Goal: Complete application form

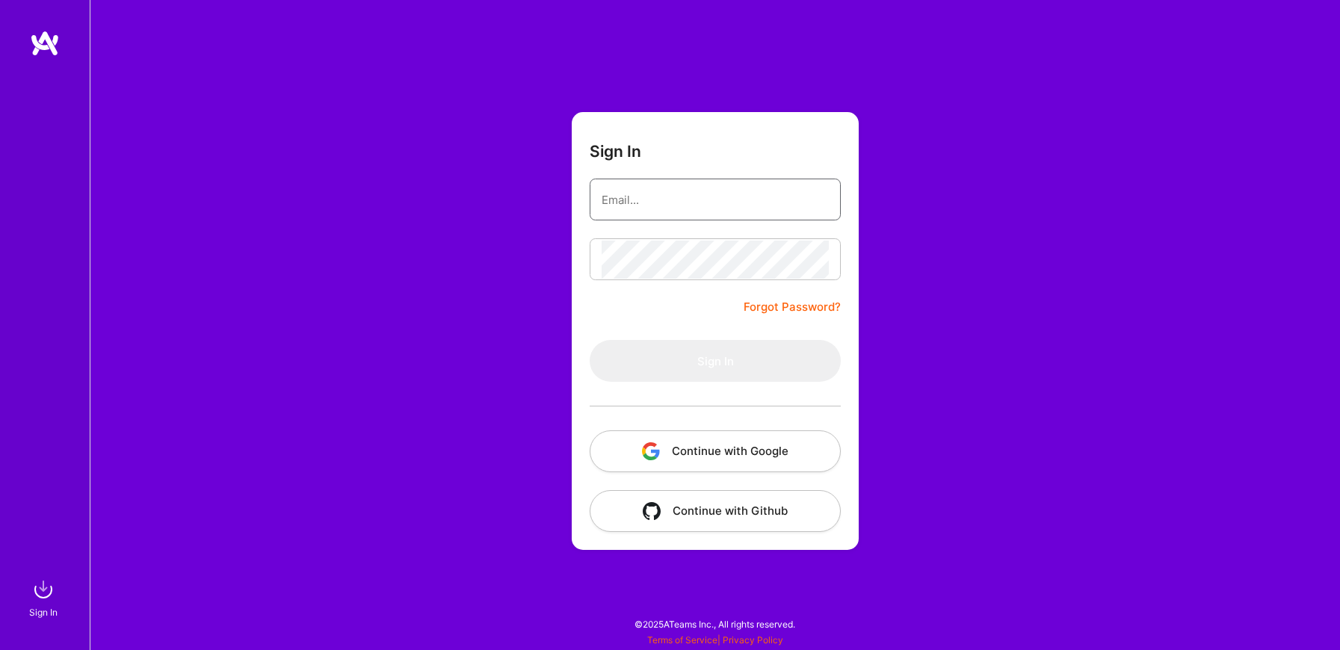
click at [649, 199] on input "email" at bounding box center [715, 200] width 227 height 38
type input "yujiang99@gmail.com"
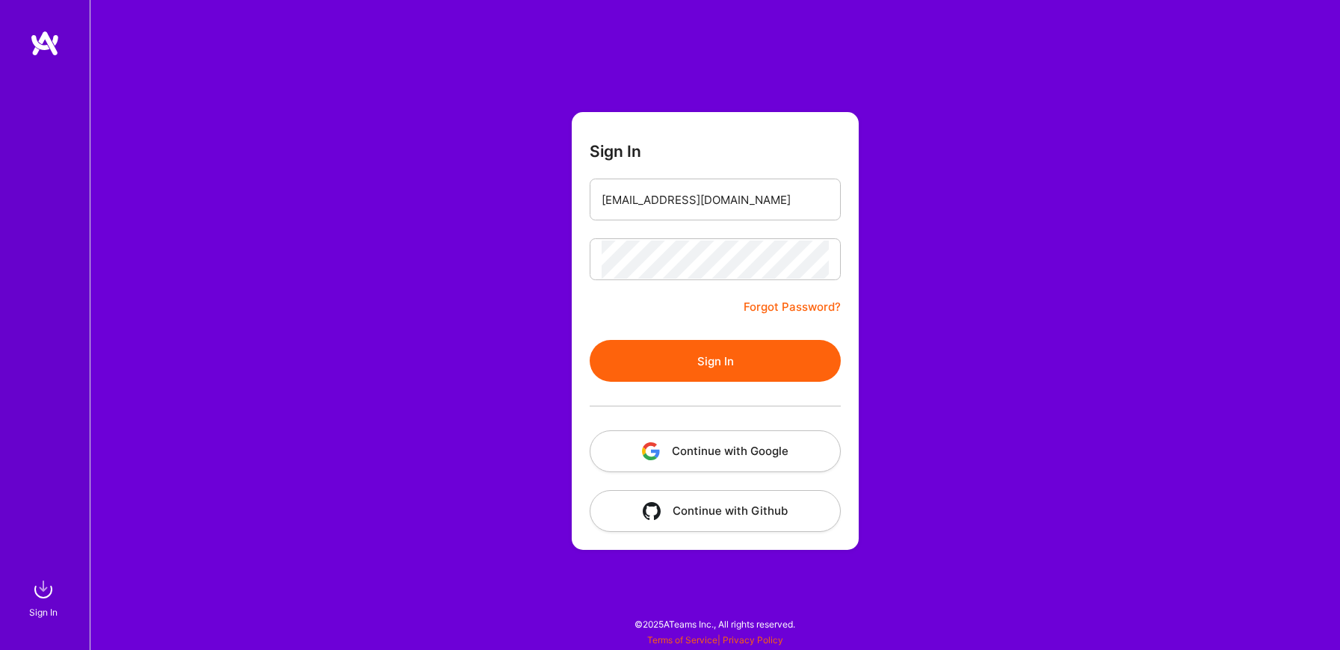
click at [700, 352] on button "Sign In" at bounding box center [715, 361] width 251 height 42
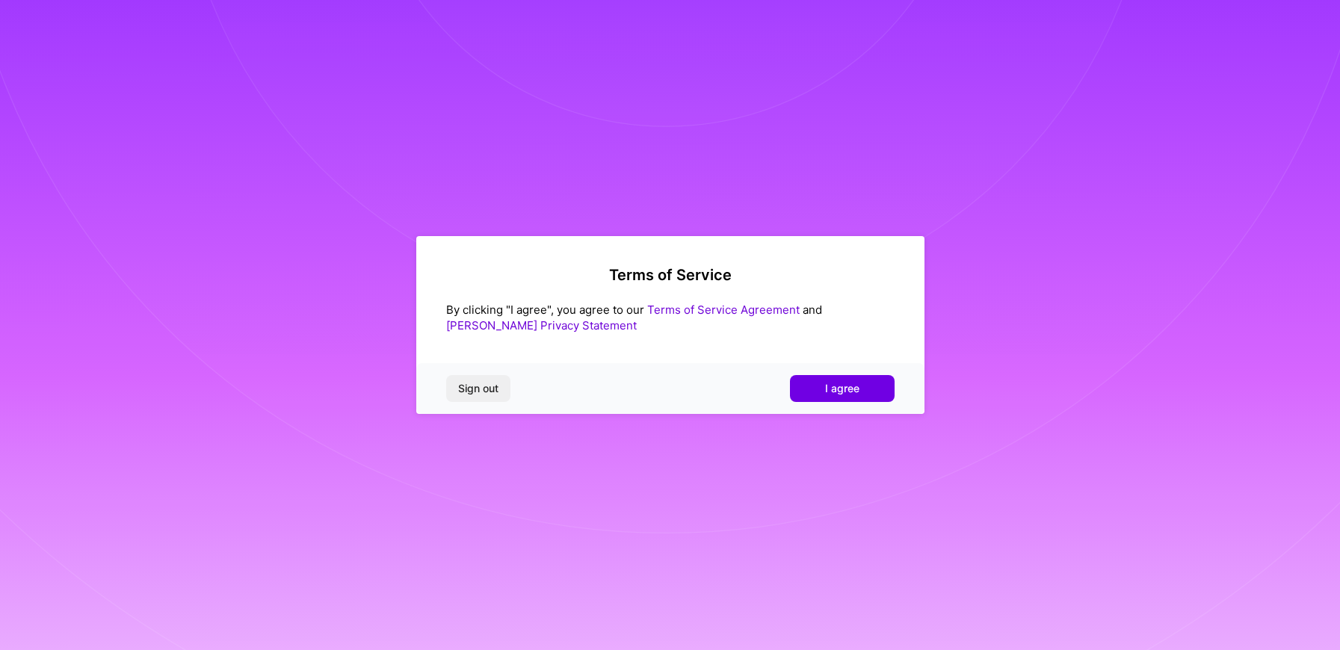
click at [845, 383] on span "I agree" at bounding box center [842, 388] width 34 height 15
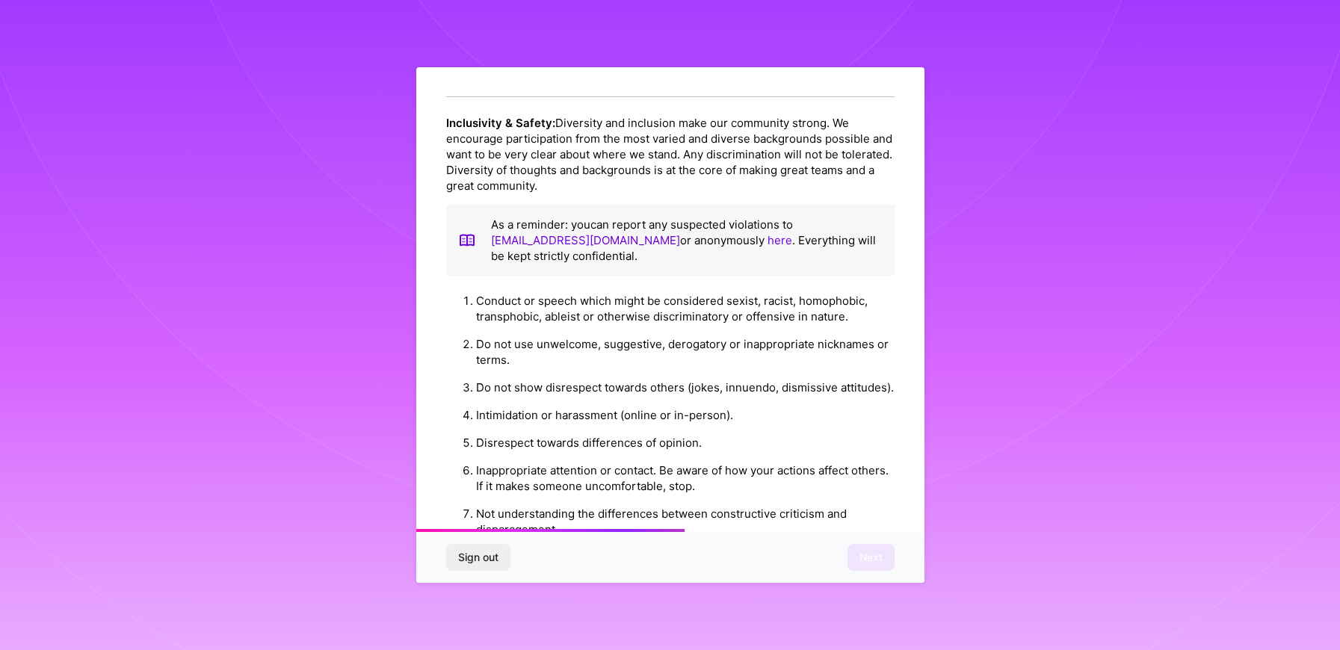
scroll to position [1540, 0]
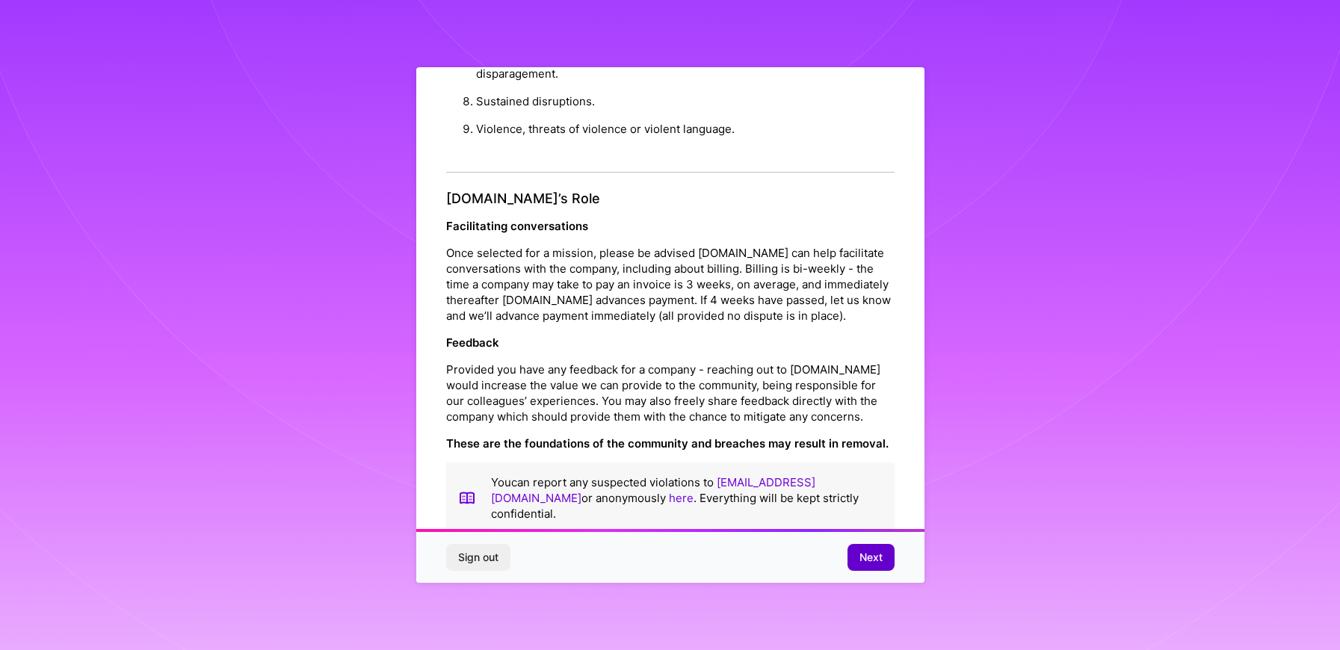
click at [876, 562] on span "Next" at bounding box center [871, 557] width 23 height 15
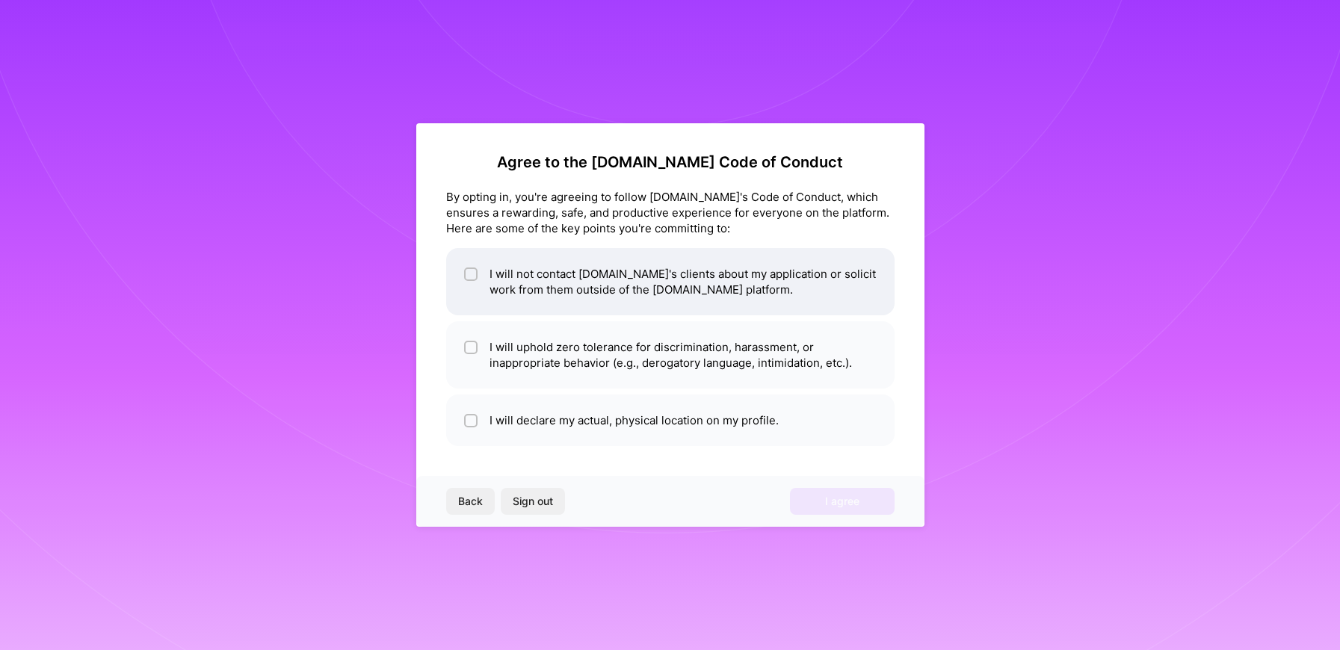
click at [664, 282] on li "I will not contact A.Team's clients about my application or solicit work from t…" at bounding box center [670, 281] width 448 height 67
click at [545, 277] on li "I will not contact A.Team's clients about my application or solicit work from t…" at bounding box center [670, 281] width 448 height 67
checkbox input "false"
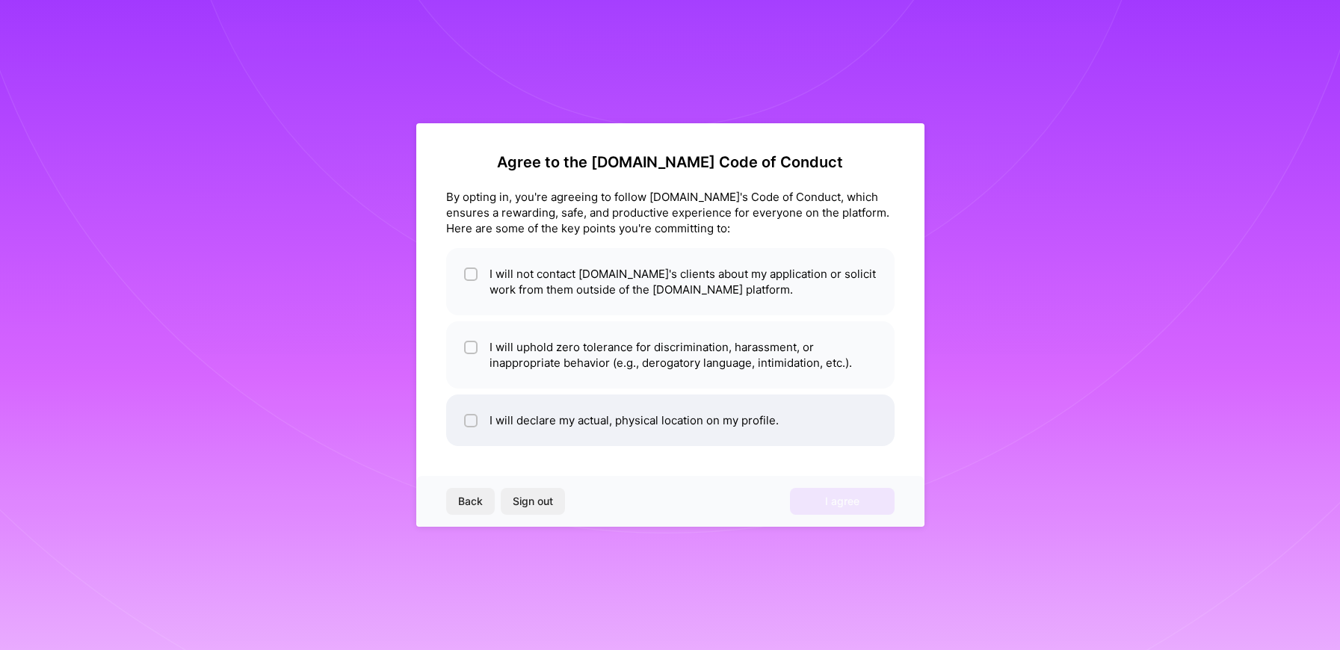
click at [547, 425] on li "I will declare my actual, physical location on my profile." at bounding box center [670, 421] width 448 height 52
checkbox input "true"
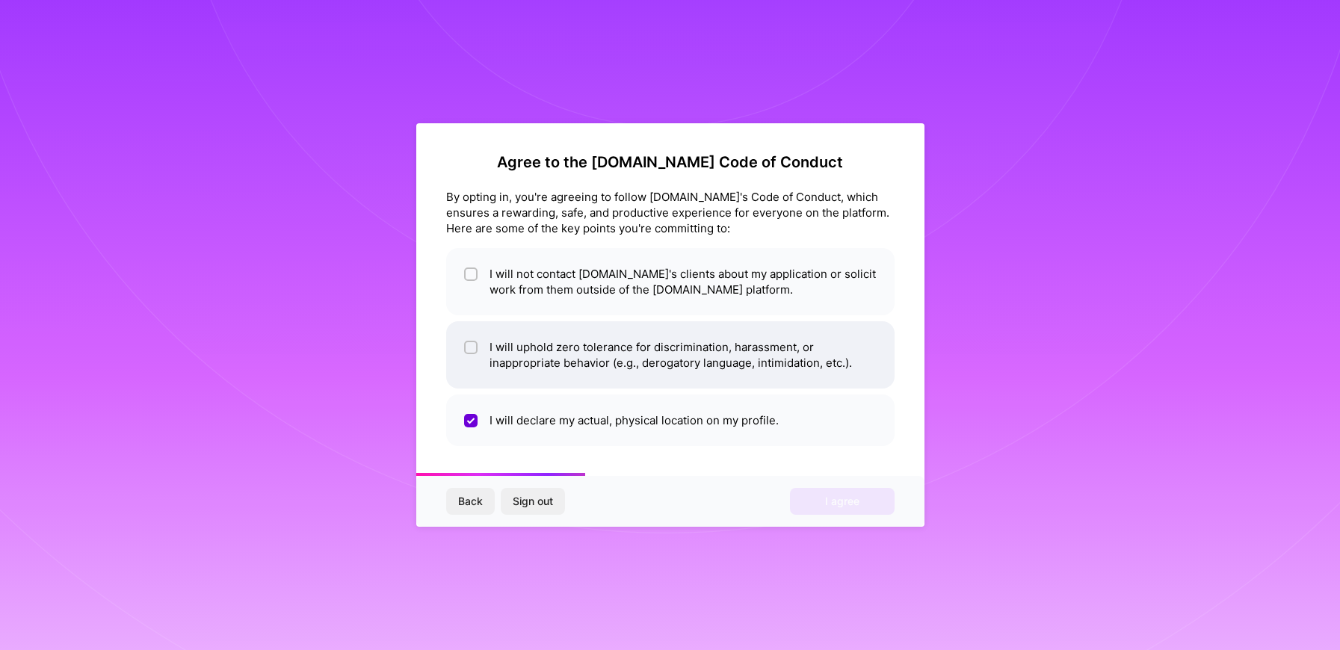
click at [534, 348] on li "I will uphold zero tolerance for discrimination, harassment, or inappropriate b…" at bounding box center [670, 354] width 448 height 67
checkbox input "true"
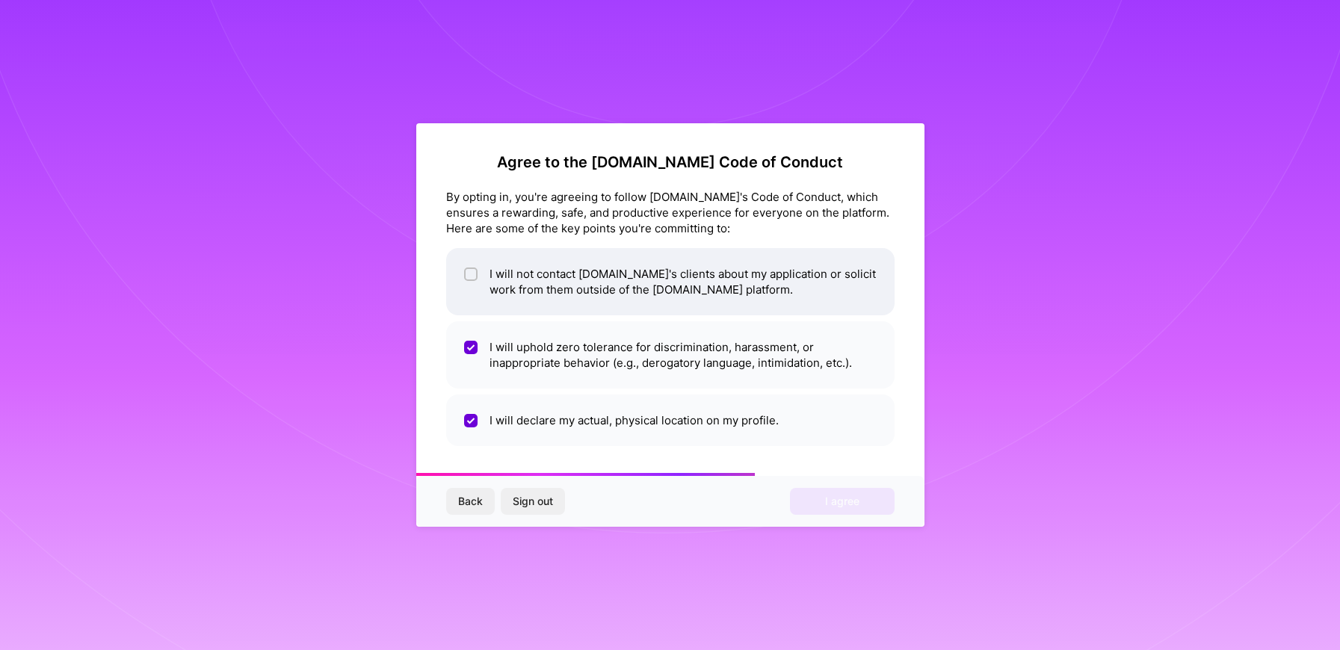
click at [559, 279] on li "I will not contact A.Team's clients about my application or solicit work from t…" at bounding box center [670, 281] width 448 height 67
checkbox input "true"
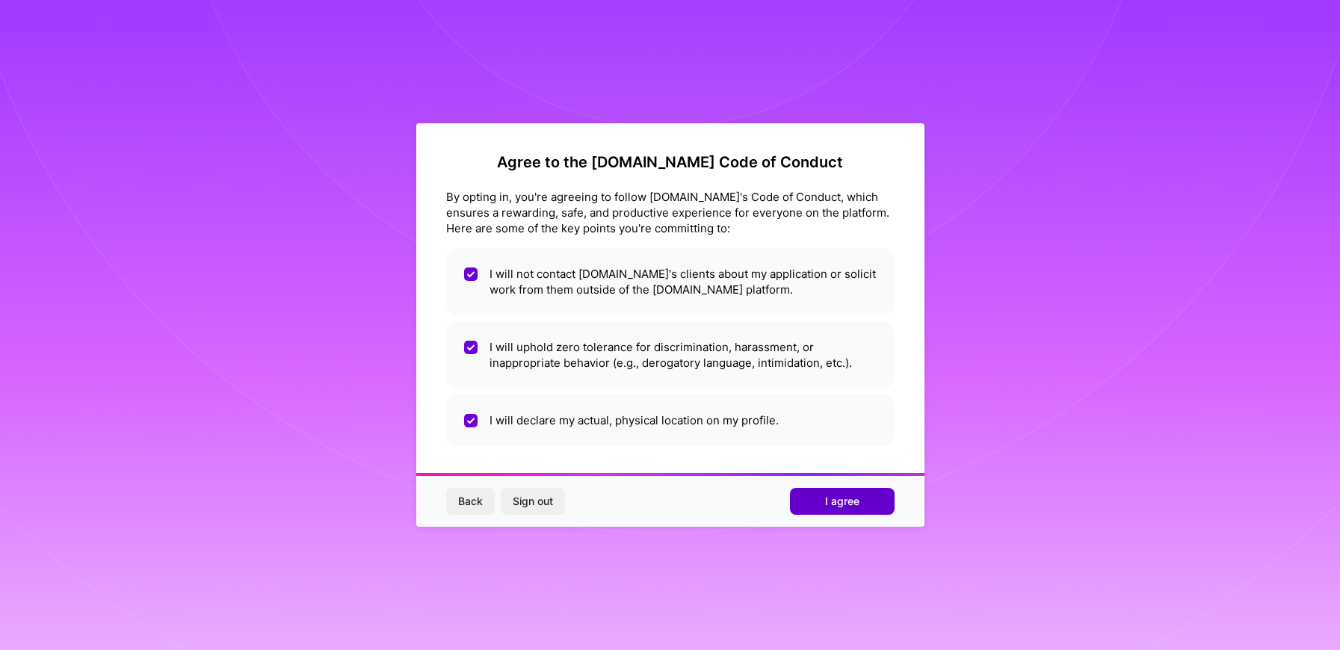
click at [842, 504] on span "I agree" at bounding box center [842, 501] width 34 height 15
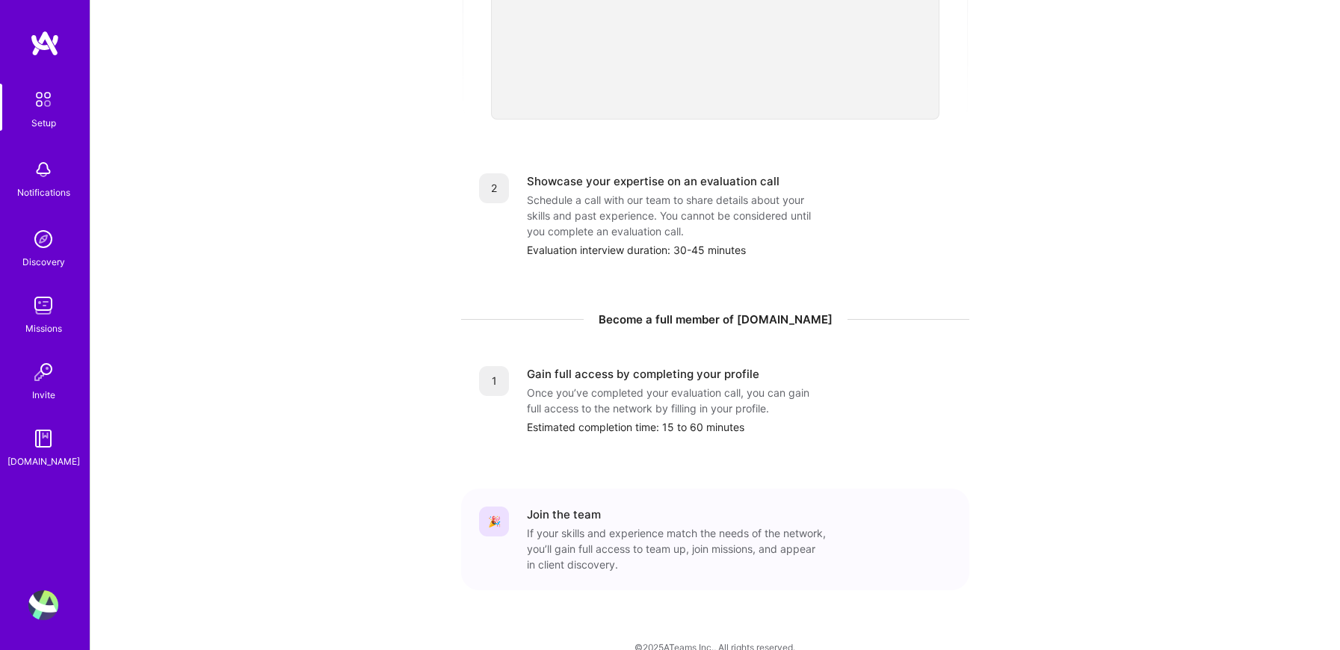
scroll to position [524, 0]
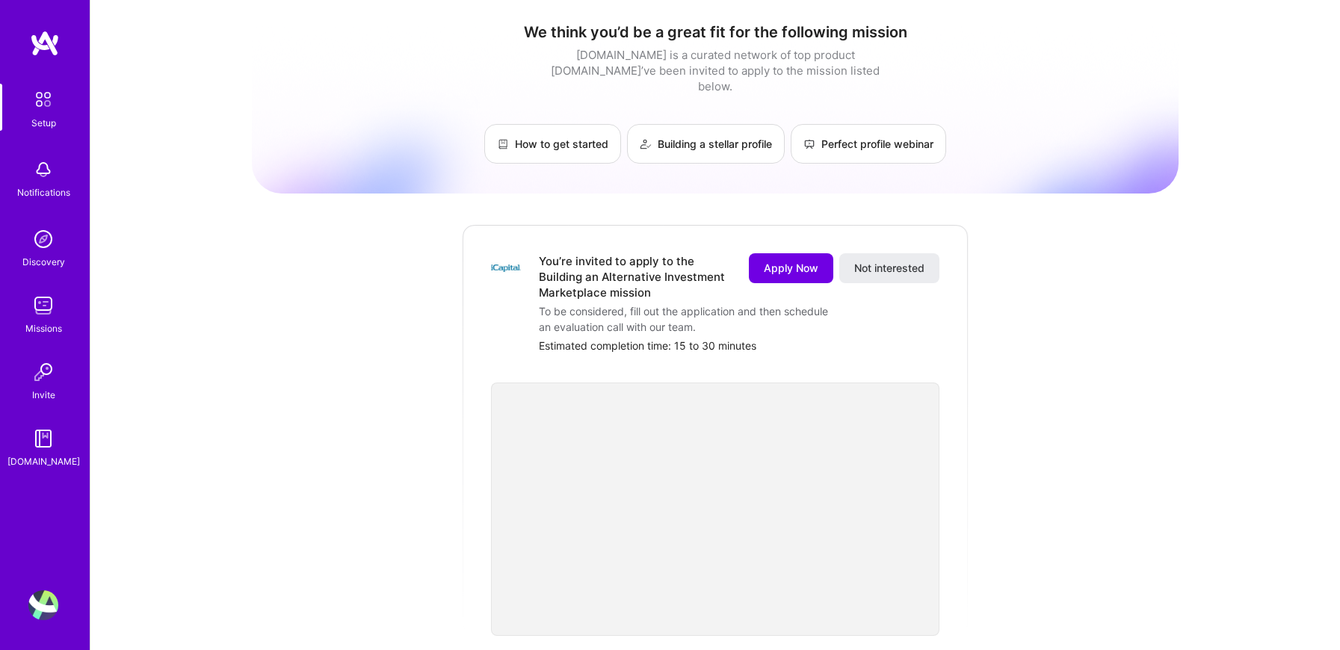
click at [612, 275] on div "You’re invited to apply to the Building an Alternative Investment Marketplace m…" at bounding box center [635, 276] width 192 height 47
click at [503, 253] on img at bounding box center [506, 268] width 30 height 30
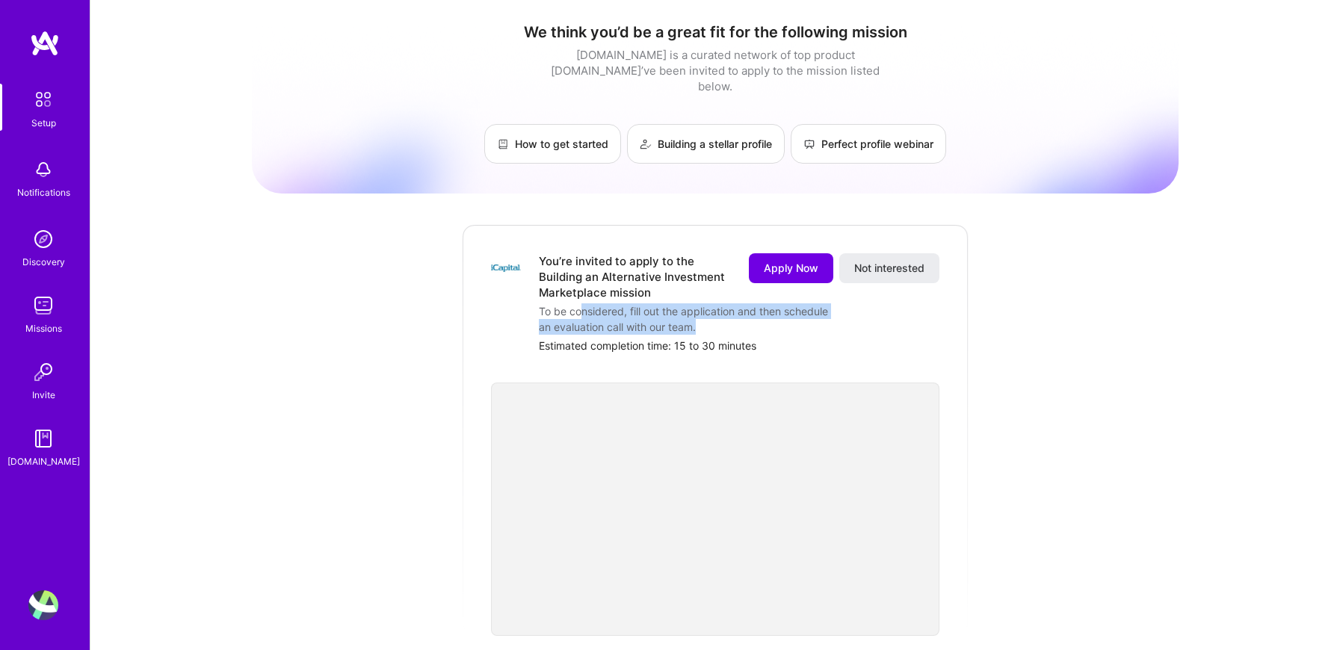
drag, startPoint x: 582, startPoint y: 299, endPoint x: 764, endPoint y: 317, distance: 182.5
click at [753, 318] on div "To be considered, fill out the application and then schedule an evaluation call…" at bounding box center [688, 318] width 299 height 31
click at [770, 316] on div "To be considered, fill out the application and then schedule an evaluation call…" at bounding box center [688, 318] width 299 height 31
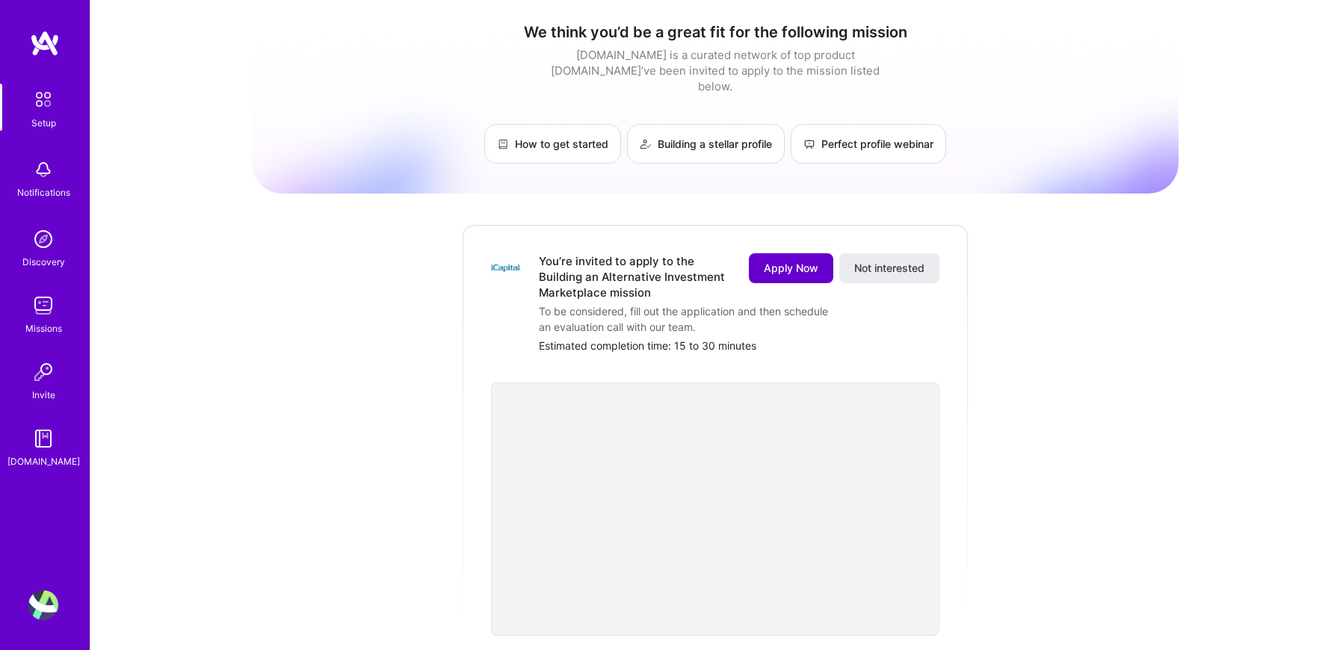
click at [786, 261] on span "Apply Now" at bounding box center [791, 268] width 55 height 15
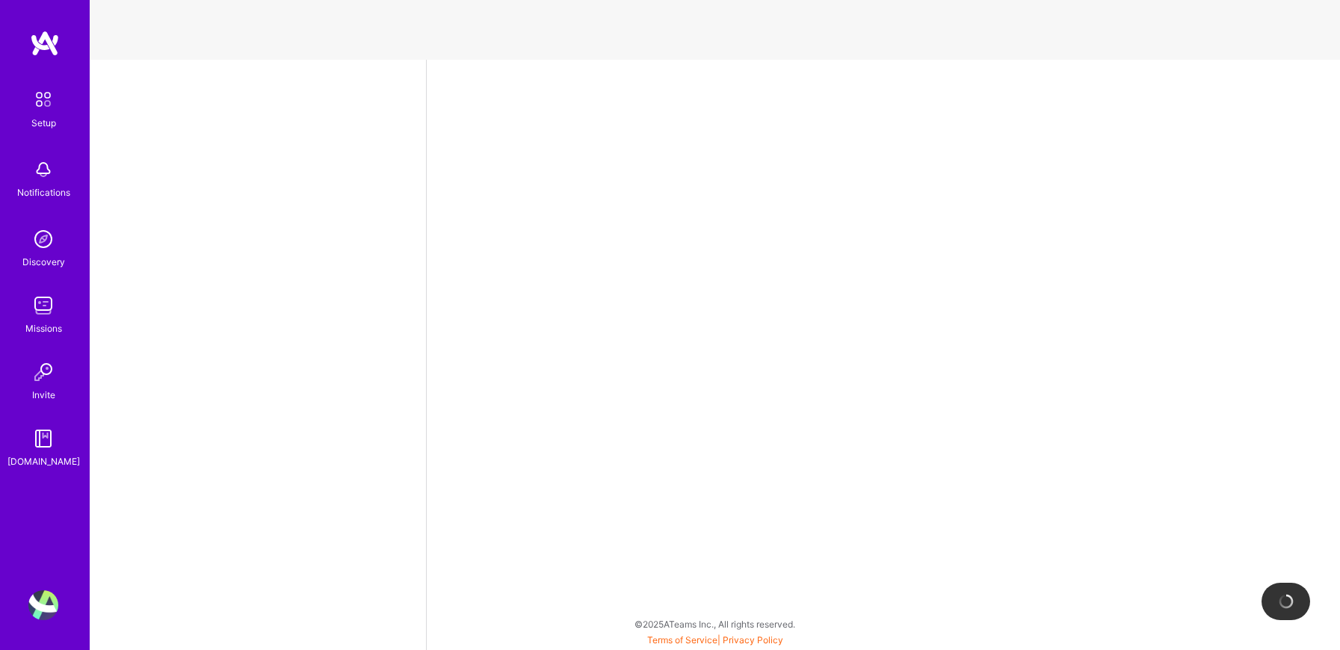
select select "US"
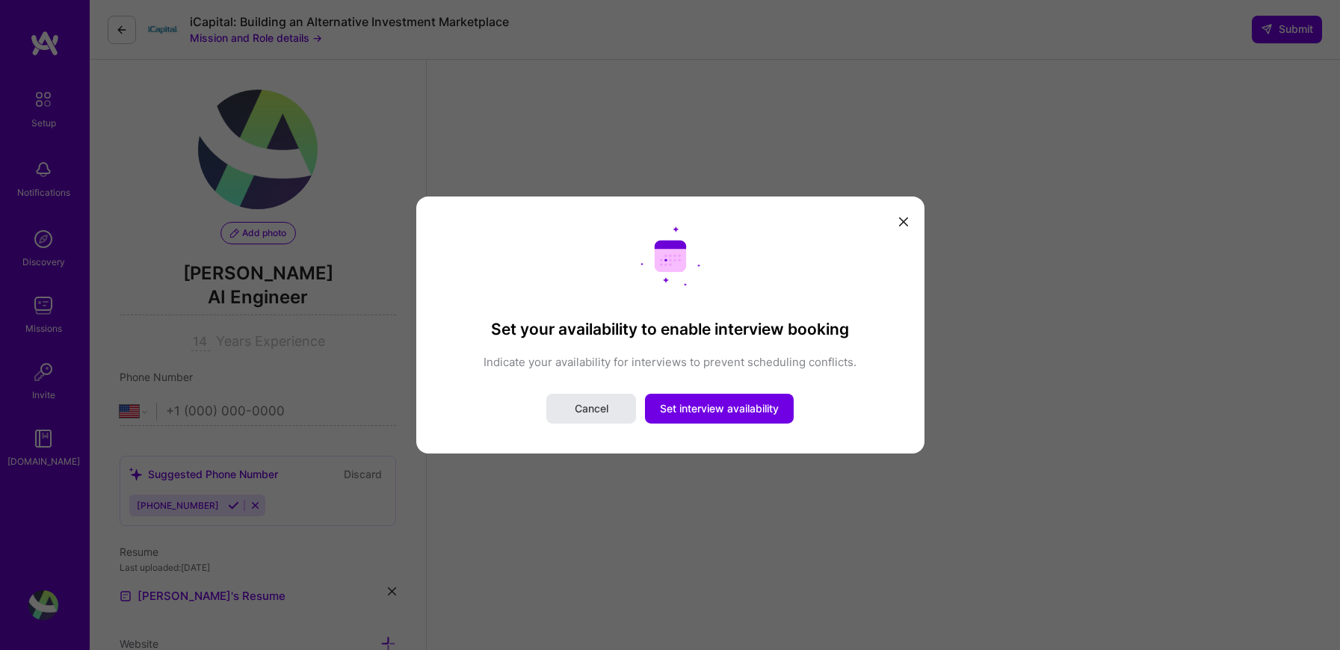
click at [611, 410] on button "Cancel" at bounding box center [591, 409] width 90 height 30
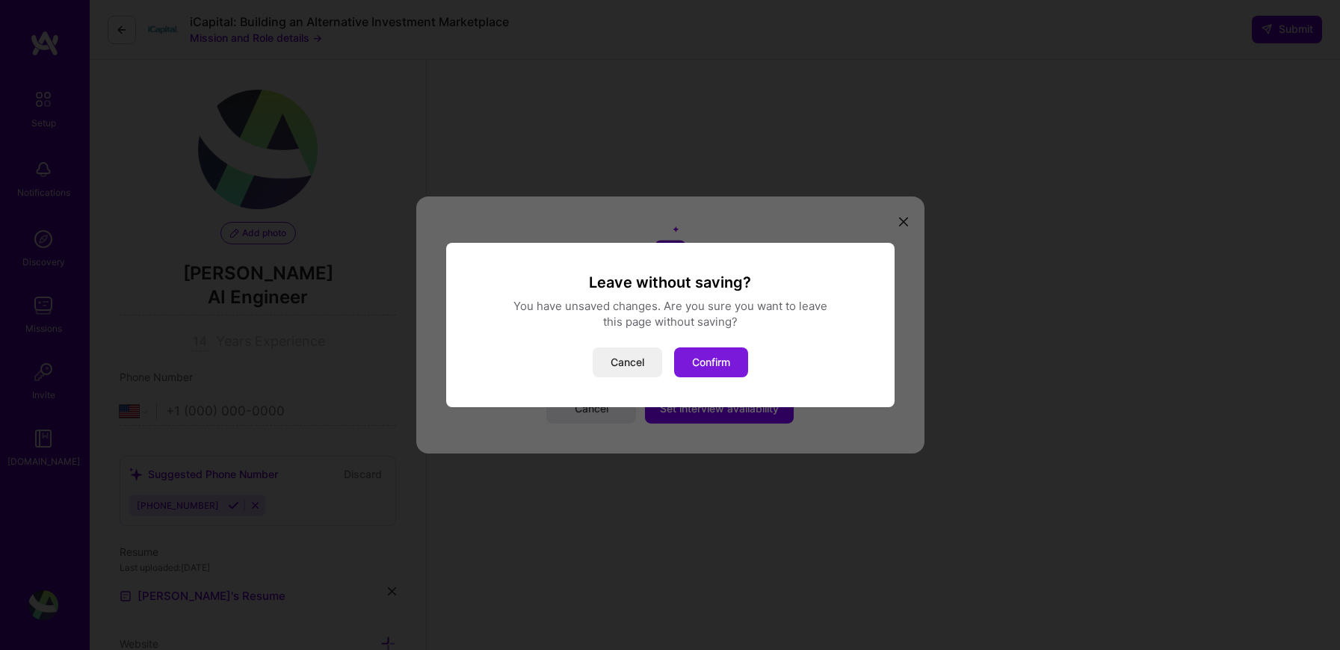
click at [713, 364] on button "Confirm" at bounding box center [711, 363] width 74 height 30
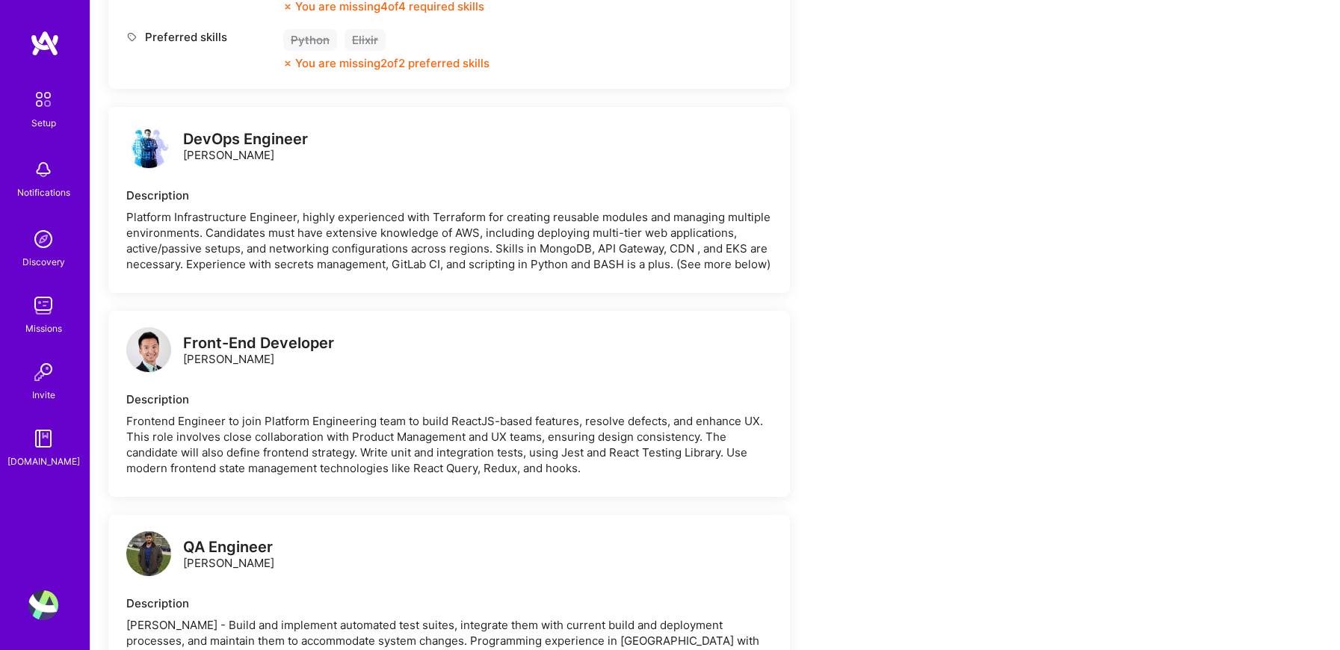
scroll to position [765, 0]
